Goal: Task Accomplishment & Management: Use online tool/utility

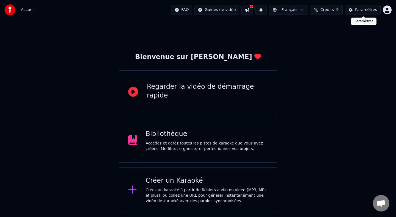
click at [361, 10] on div "Paramètres" at bounding box center [366, 9] width 22 height 5
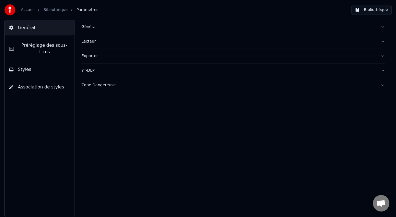
click at [367, 9] on button "Bibliothèque" at bounding box center [371, 10] width 40 height 10
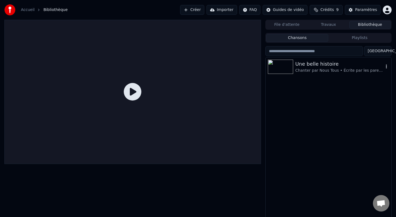
click at [315, 72] on div "Chanter par Nous Tous • Écrite par les parents • Clip Par [PERSON_NAME]" at bounding box center [339, 70] width 88 height 5
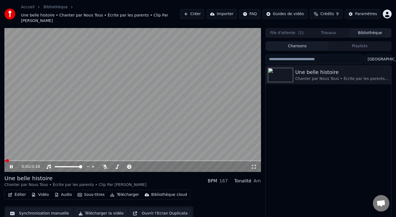
click at [20, 191] on button "Éditer" at bounding box center [17, 195] width 22 height 8
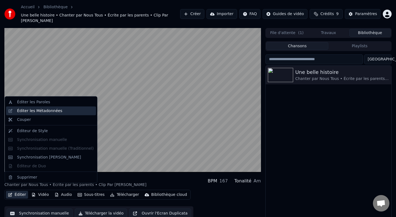
click at [38, 113] on div "Éditer les Métadonnées" at bounding box center [39, 110] width 45 height 5
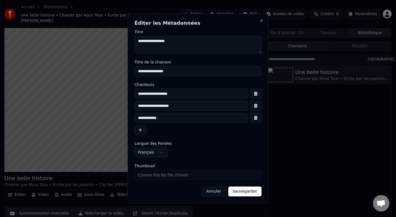
click at [218, 193] on button "Annuler" at bounding box center [213, 192] width 24 height 10
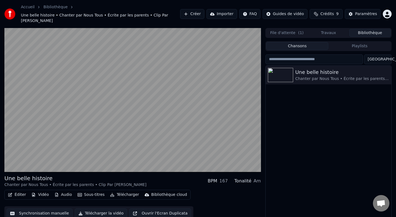
click at [21, 191] on button "Éditer" at bounding box center [17, 195] width 22 height 8
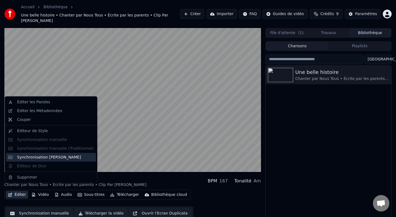
click at [41, 156] on div "Synchronisation [PERSON_NAME]" at bounding box center [49, 156] width 64 height 5
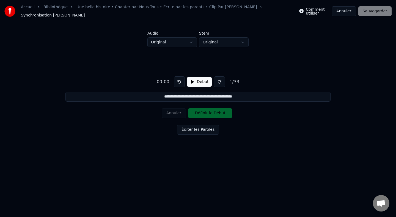
click at [196, 79] on button "Début" at bounding box center [199, 82] width 25 height 10
click at [218, 79] on button at bounding box center [219, 81] width 11 height 11
click at [177, 80] on button at bounding box center [179, 81] width 11 height 11
click at [198, 111] on button "Définir le Début" at bounding box center [210, 113] width 44 height 10
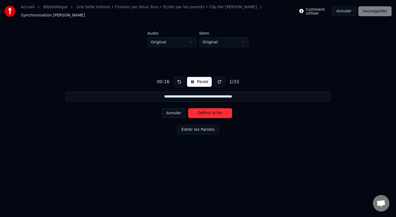
click at [198, 111] on button "Définir la Fin" at bounding box center [210, 113] width 44 height 10
click at [198, 111] on button "Définir le Début" at bounding box center [210, 113] width 44 height 10
click at [198, 111] on button "Définir la Fin" at bounding box center [210, 113] width 44 height 10
click at [198, 111] on button "Définir le Début" at bounding box center [210, 113] width 44 height 10
click at [198, 111] on button "Définir la Fin" at bounding box center [210, 113] width 44 height 10
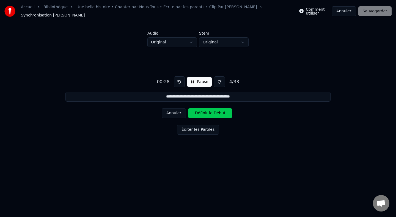
click at [198, 111] on button "Définir le Début" at bounding box center [210, 113] width 44 height 10
click at [198, 111] on button "Définir la Fin" at bounding box center [210, 113] width 44 height 10
click at [198, 111] on button "Définir le Début" at bounding box center [210, 113] width 44 height 10
click at [198, 111] on button "Définir la Fin" at bounding box center [210, 113] width 44 height 10
click at [198, 111] on button "Définir le Début" at bounding box center [210, 113] width 44 height 10
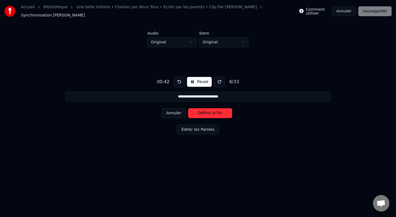
click at [198, 111] on button "Définir la Fin" at bounding box center [210, 113] width 44 height 10
click at [198, 111] on button "Définir le Début" at bounding box center [210, 113] width 44 height 10
click at [198, 111] on button "Définir la Fin" at bounding box center [210, 113] width 44 height 10
click at [198, 111] on button "Définir le Début" at bounding box center [210, 113] width 44 height 10
click at [198, 111] on button "Définir la Fin" at bounding box center [210, 113] width 44 height 10
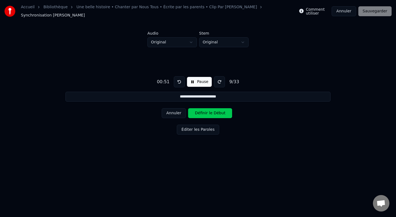
click at [198, 111] on button "Définir le Début" at bounding box center [210, 113] width 44 height 10
click at [198, 111] on button "Définir la Fin" at bounding box center [210, 113] width 44 height 10
click at [198, 111] on button "Définir le Début" at bounding box center [210, 113] width 44 height 10
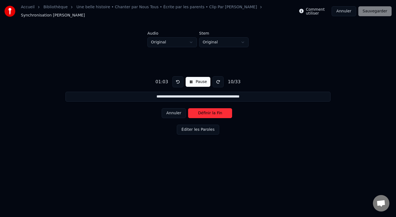
click at [198, 111] on button "Définir la Fin" at bounding box center [210, 113] width 44 height 10
click at [198, 111] on button "Définir le Début" at bounding box center [210, 113] width 44 height 10
click at [198, 111] on button "Définir la Fin" at bounding box center [210, 113] width 44 height 10
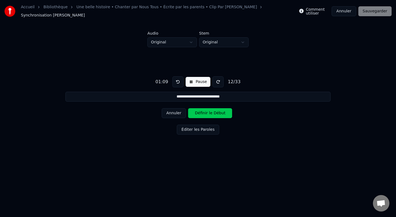
click at [198, 111] on button "Définir le Début" at bounding box center [210, 113] width 44 height 10
click at [198, 111] on button "Définir la Fin" at bounding box center [210, 113] width 44 height 10
click at [198, 111] on button "Définir le Début" at bounding box center [210, 113] width 44 height 10
click at [198, 111] on button "Définir la Fin" at bounding box center [210, 113] width 44 height 10
click at [198, 111] on button "Définir le Début" at bounding box center [210, 113] width 44 height 10
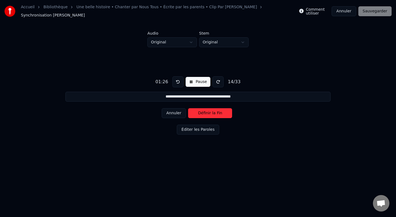
click at [198, 111] on button "Définir la Fin" at bounding box center [210, 113] width 44 height 10
click at [198, 111] on button "Définir le Début" at bounding box center [210, 113] width 44 height 10
click at [198, 111] on button "Définir la Fin" at bounding box center [210, 113] width 44 height 10
click at [198, 111] on button "Définir le Début" at bounding box center [210, 113] width 44 height 10
click at [198, 111] on button "Définir la Fin" at bounding box center [210, 113] width 44 height 10
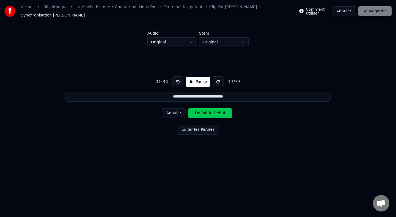
click at [198, 111] on button "Définir le Début" at bounding box center [210, 113] width 44 height 10
click at [198, 111] on button "Définir la Fin" at bounding box center [210, 113] width 44 height 10
click at [198, 111] on button "Définir le Début" at bounding box center [210, 113] width 44 height 10
click at [198, 111] on button "Définir la Fin" at bounding box center [210, 113] width 44 height 10
click at [198, 111] on button "Définir le Début" at bounding box center [210, 113] width 44 height 10
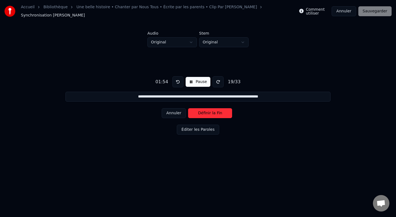
click at [198, 111] on button "Définir la Fin" at bounding box center [210, 113] width 44 height 10
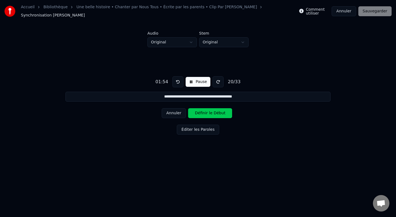
click at [198, 111] on button "Définir le Début" at bounding box center [210, 113] width 44 height 10
click at [198, 111] on button "Définir la Fin" at bounding box center [210, 113] width 44 height 10
click at [198, 111] on button "Définir le Début" at bounding box center [210, 113] width 44 height 10
click at [198, 111] on button "Définir la Fin" at bounding box center [210, 113] width 44 height 10
click at [198, 111] on button "Définir le Début" at bounding box center [210, 113] width 44 height 10
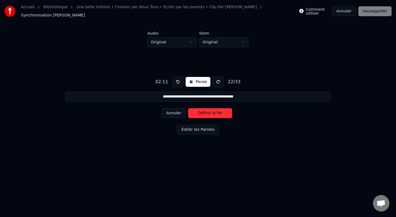
click at [198, 111] on button "Définir la Fin" at bounding box center [210, 113] width 44 height 10
click at [198, 111] on button "Définir le Début" at bounding box center [210, 113] width 44 height 10
click at [198, 111] on button "Définir la Fin" at bounding box center [210, 113] width 44 height 10
click at [198, 111] on button "Définir le Début" at bounding box center [210, 113] width 44 height 10
click at [198, 111] on button "Définir la Fin" at bounding box center [210, 113] width 44 height 10
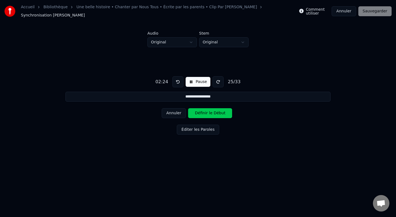
click at [198, 111] on button "Définir le Début" at bounding box center [210, 113] width 44 height 10
click at [198, 111] on button "Définir la Fin" at bounding box center [210, 113] width 44 height 10
click at [198, 111] on button "Définir le Début" at bounding box center [210, 113] width 44 height 10
click at [198, 111] on button "Définir la Fin" at bounding box center [210, 113] width 44 height 10
click at [198, 111] on button "Définir le Début" at bounding box center [210, 113] width 44 height 10
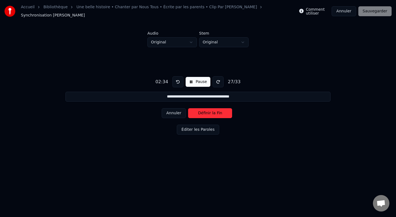
click at [198, 111] on button "Définir la Fin" at bounding box center [210, 113] width 44 height 10
click at [198, 111] on button "Définir le Début" at bounding box center [210, 113] width 44 height 10
click at [198, 111] on button "Définir la Fin" at bounding box center [210, 113] width 44 height 10
click at [198, 111] on button "Définir le Début" at bounding box center [210, 113] width 44 height 10
click at [198, 111] on button "Définir la Fin" at bounding box center [210, 113] width 44 height 10
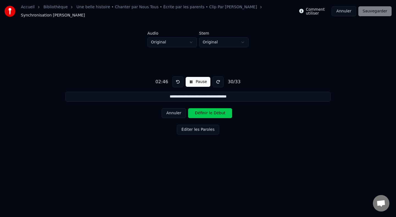
click at [198, 111] on button "Définir le Début" at bounding box center [210, 113] width 44 height 10
click at [198, 111] on button "Définir la Fin" at bounding box center [210, 113] width 44 height 10
click at [198, 111] on button "Définir le Début" at bounding box center [210, 113] width 44 height 10
click at [198, 111] on button "Définir la Fin" at bounding box center [210, 113] width 44 height 10
click at [198, 111] on button "Définir le Début" at bounding box center [210, 113] width 44 height 10
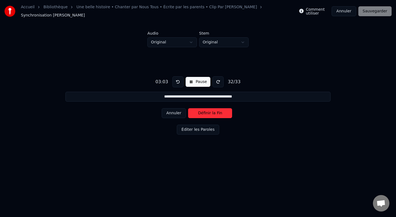
click at [198, 111] on button "Définir la Fin" at bounding box center [210, 113] width 44 height 10
type input "**********"
click at [198, 111] on button "Définir le Début" at bounding box center [210, 113] width 44 height 10
click at [198, 111] on button "Définir la Fin" at bounding box center [210, 113] width 44 height 10
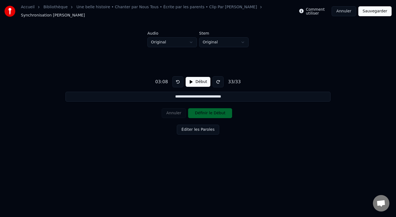
click at [374, 11] on button "Sauvegarder" at bounding box center [374, 11] width 33 height 10
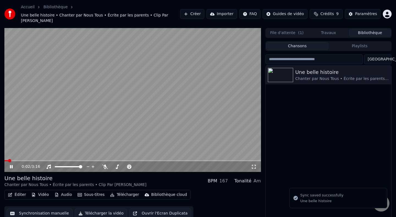
click at [251, 165] on icon at bounding box center [253, 167] width 5 height 4
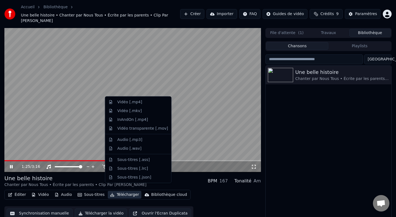
click at [130, 191] on button "Télécharger" at bounding box center [124, 195] width 33 height 8
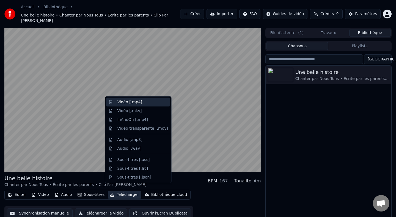
click at [131, 105] on div "Vidéo [.mp4]" at bounding box center [129, 101] width 25 height 5
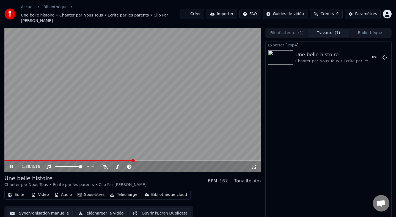
click at [298, 30] on span "( 1 )" at bounding box center [300, 32] width 5 height 5
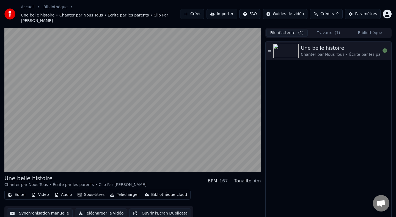
click at [325, 30] on button "Travaux ( 1 )" at bounding box center [327, 33] width 41 height 8
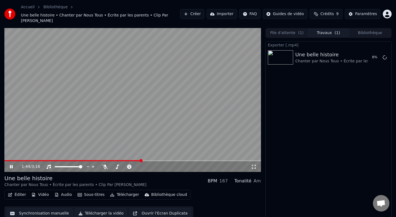
click at [97, 209] on button "Télécharger la vidéo" at bounding box center [101, 214] width 52 height 10
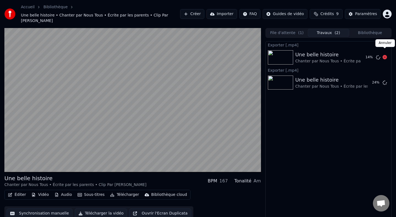
click at [385, 55] on icon at bounding box center [384, 57] width 4 height 4
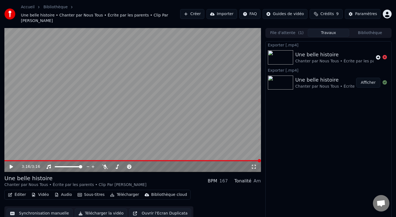
click at [369, 80] on button "Afficher" at bounding box center [368, 83] width 24 height 10
